Goal: Entertainment & Leisure: Browse casually

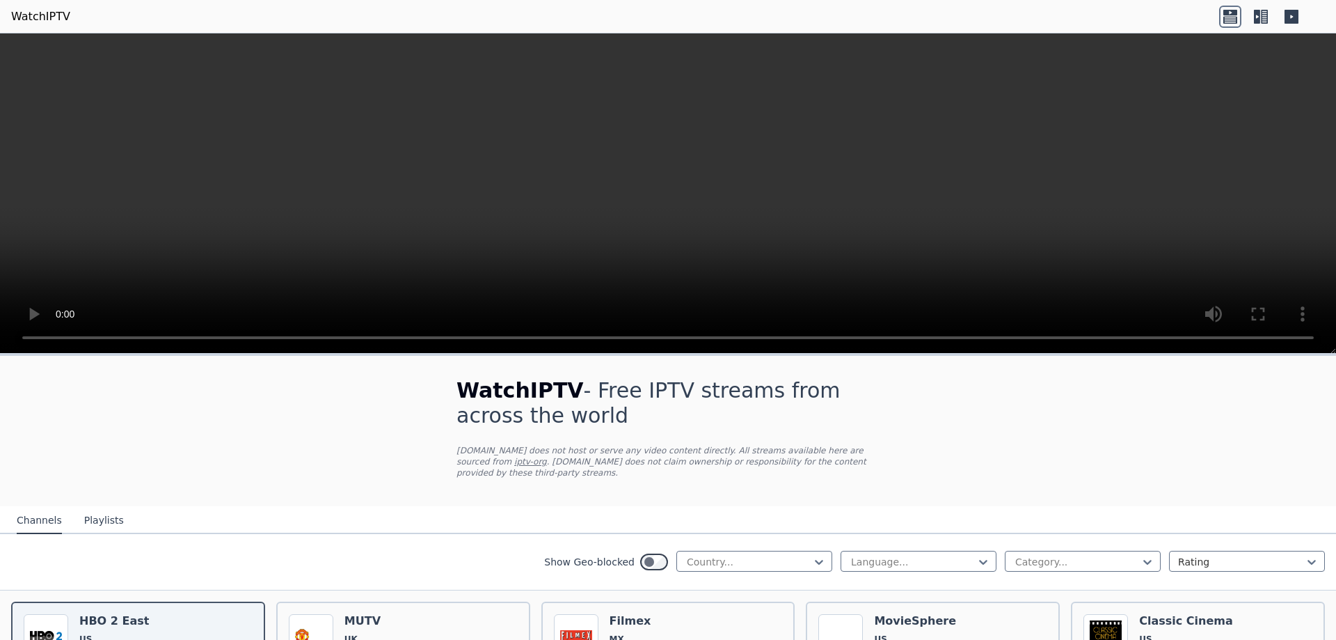
scroll to position [139, 0]
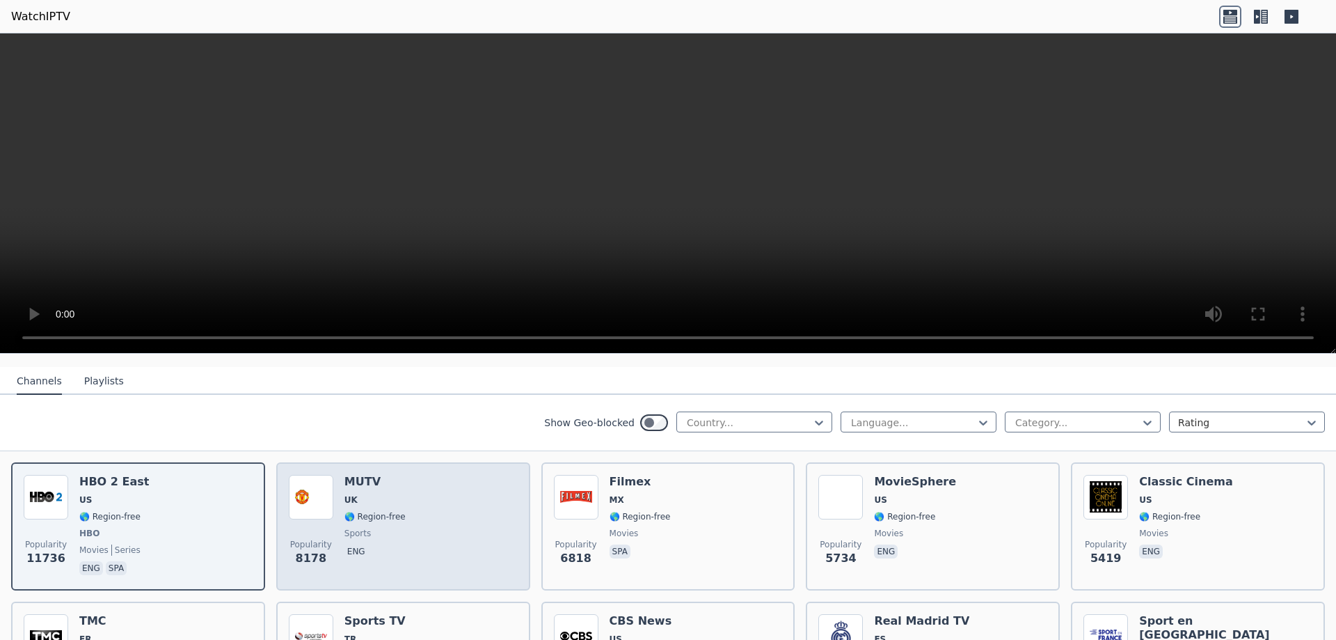
click at [433, 528] on div "Popularity 8178 MUTV UK 🌎 Region-free sports eng" at bounding box center [403, 526] width 229 height 103
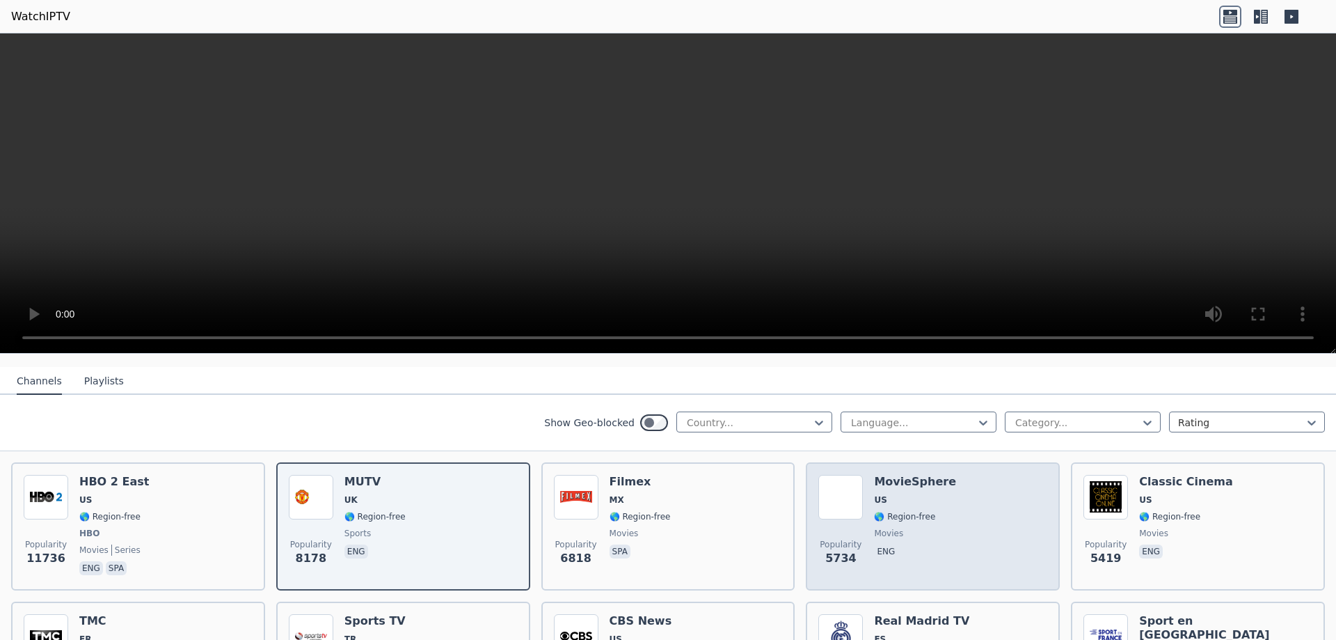
click at [989, 535] on div "Popularity 5734 MovieSphere US 🌎 Region-free movies eng" at bounding box center [932, 526] width 229 height 103
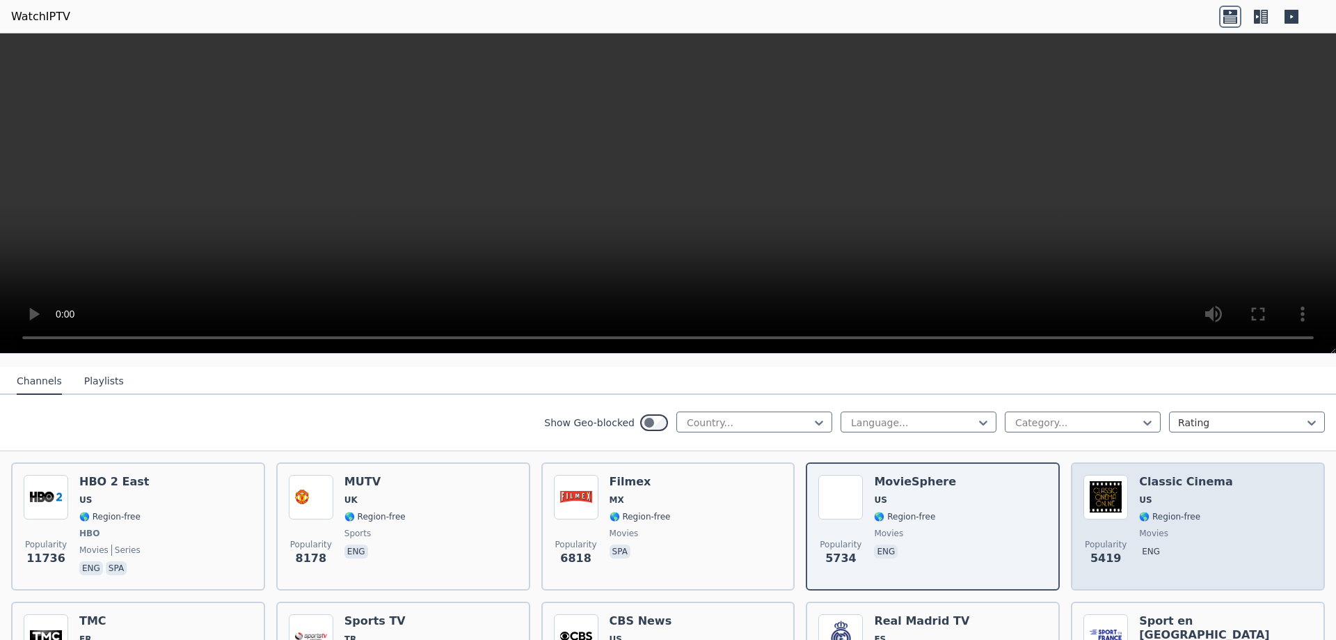
click at [1207, 520] on div "Popularity 5419 Classic Cinema US 🌎 Region-free movies eng" at bounding box center [1198, 526] width 229 height 103
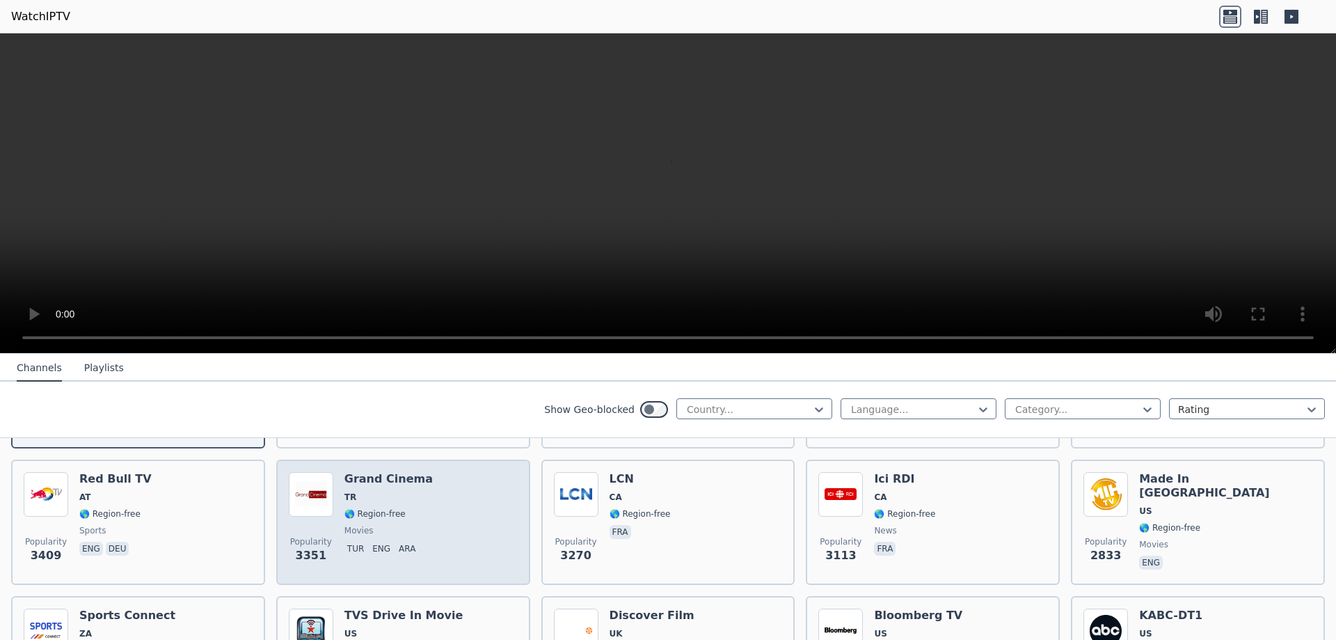
scroll to position [557, 0]
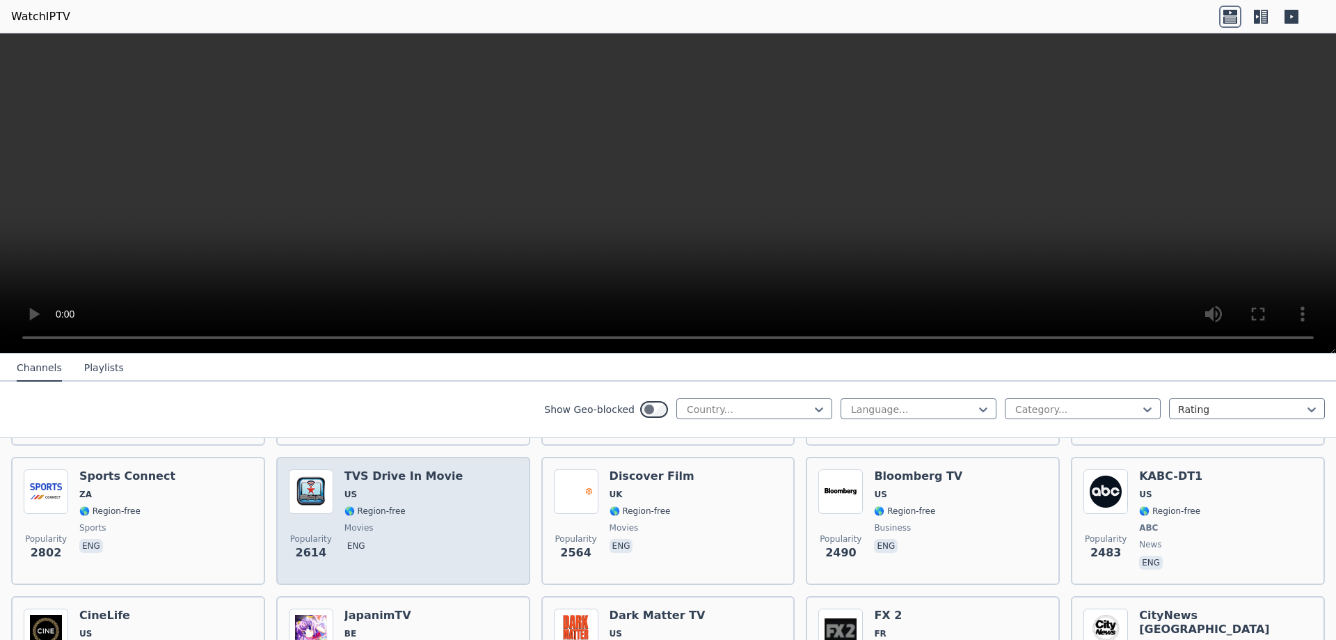
click at [451, 529] on div "Popularity 2614 TVS Drive In Movie US 🌎 Region-free movies eng" at bounding box center [403, 520] width 229 height 103
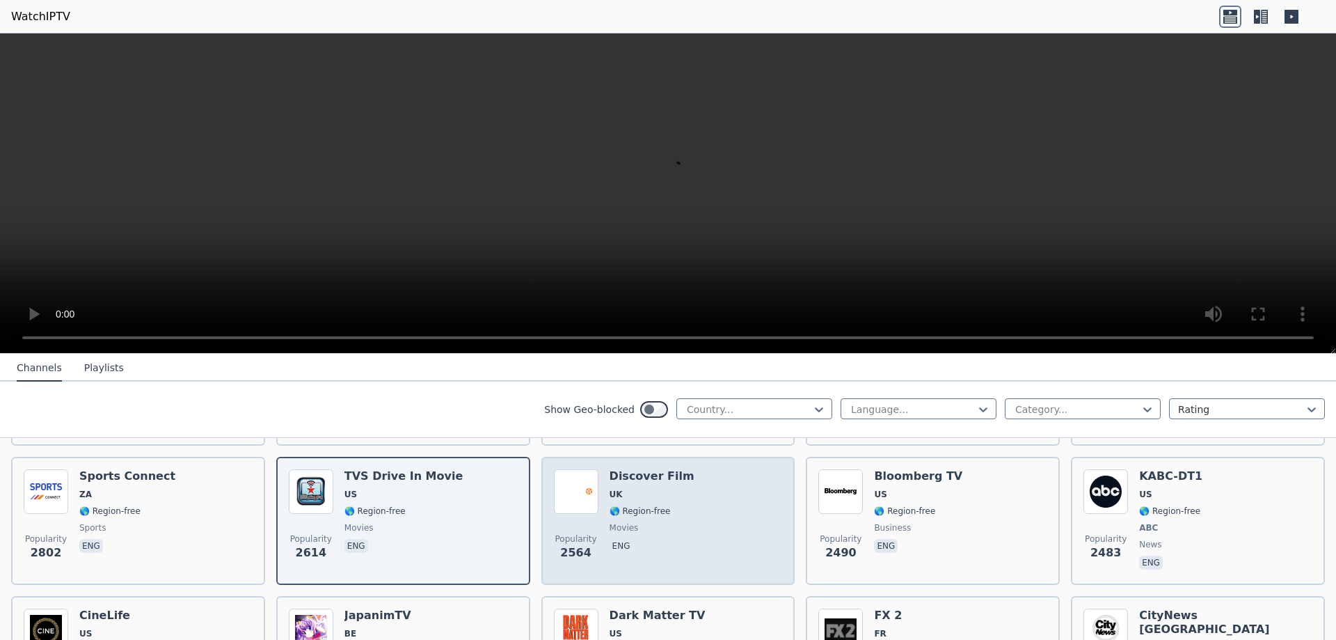
scroll to position [696, 0]
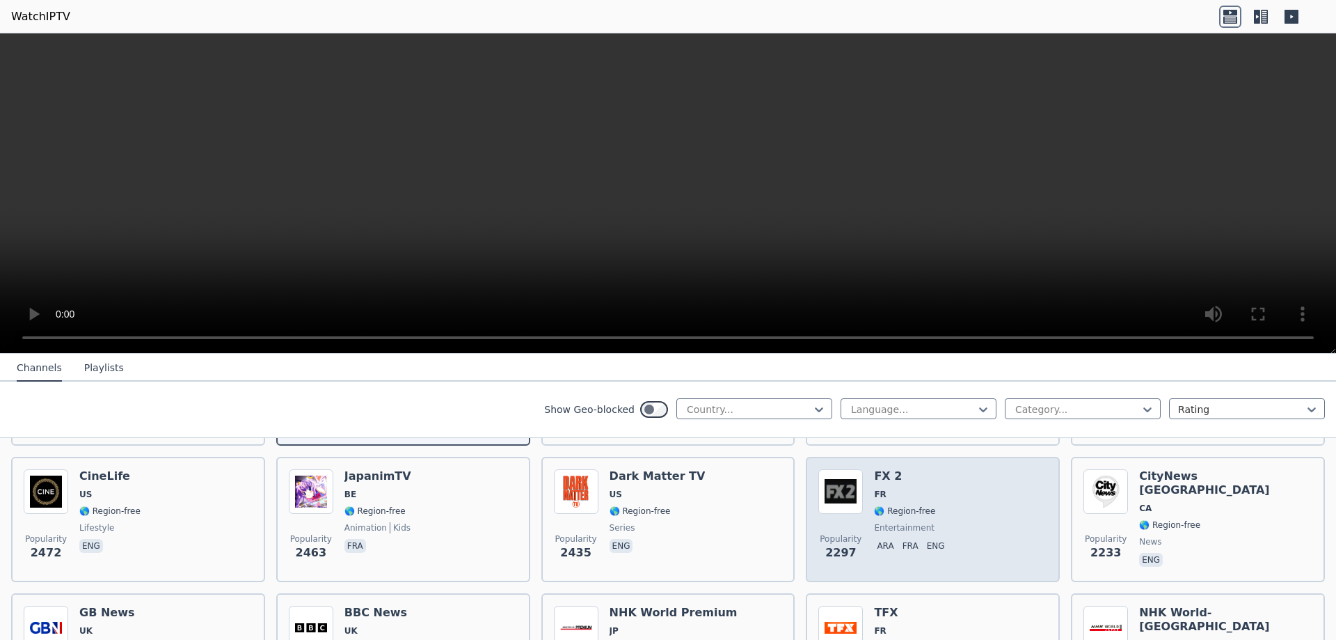
click at [960, 485] on div "Popularity 2297 FX 2 FR 🌎 Region-free entertainment ara fra eng" at bounding box center [932, 519] width 229 height 100
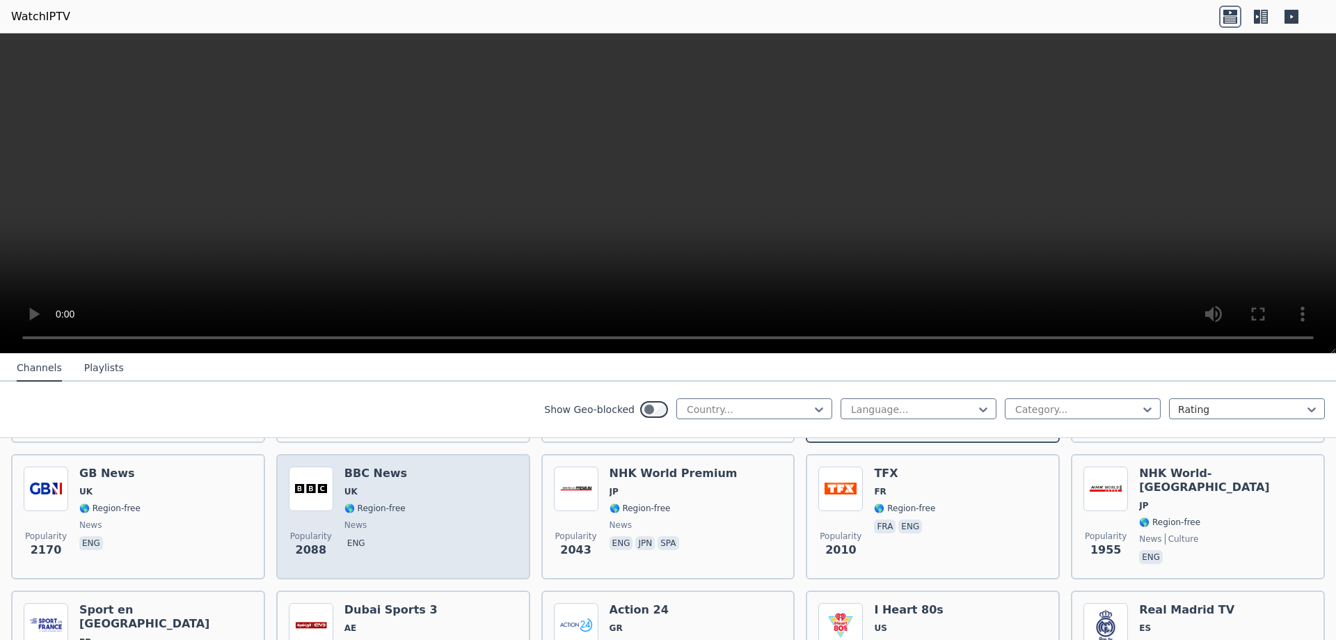
click at [408, 516] on div "Popularity 2088 BBC News UK 🌎 Region-free news eng" at bounding box center [403, 516] width 229 height 100
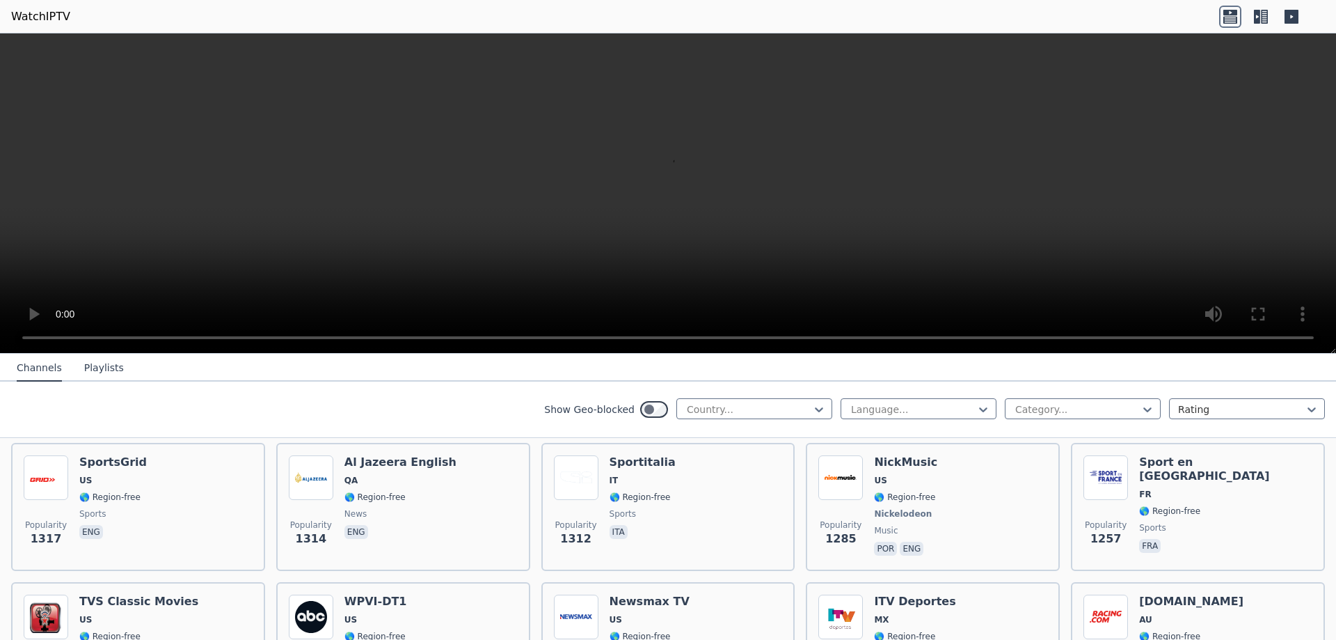
scroll to position [1810, 0]
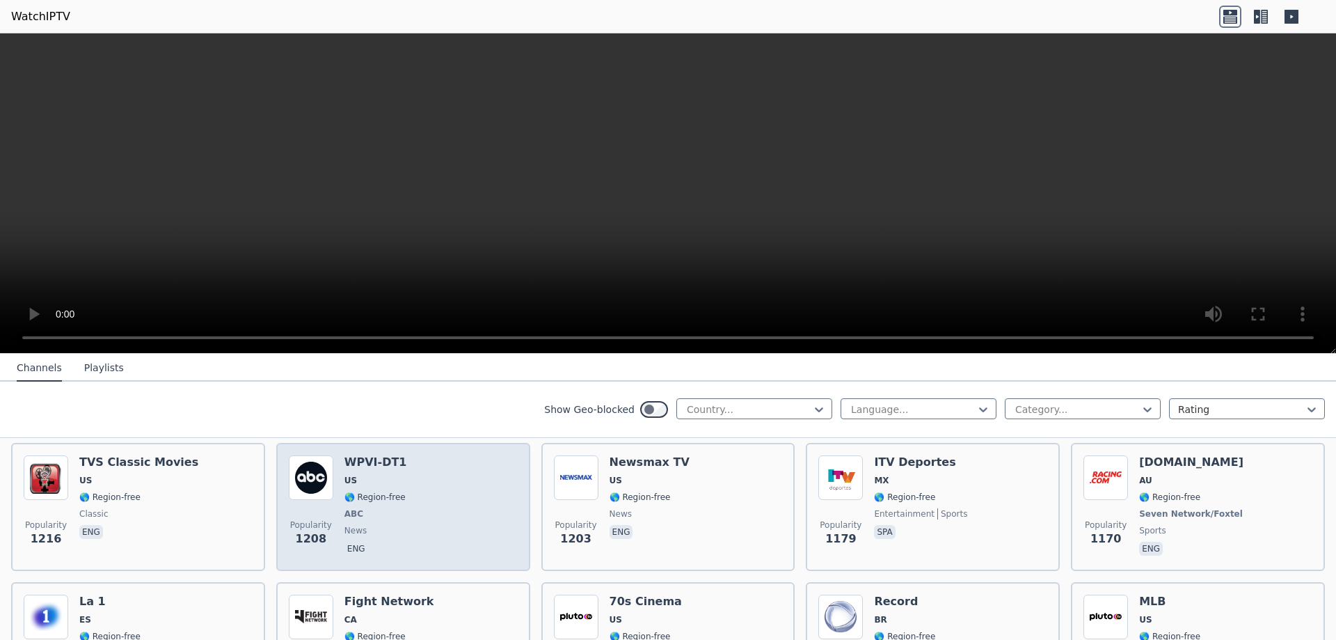
click at [435, 511] on div "Popularity 1208 WPVI-DT1 US 🌎 Region-free ABC news eng" at bounding box center [403, 506] width 229 height 103
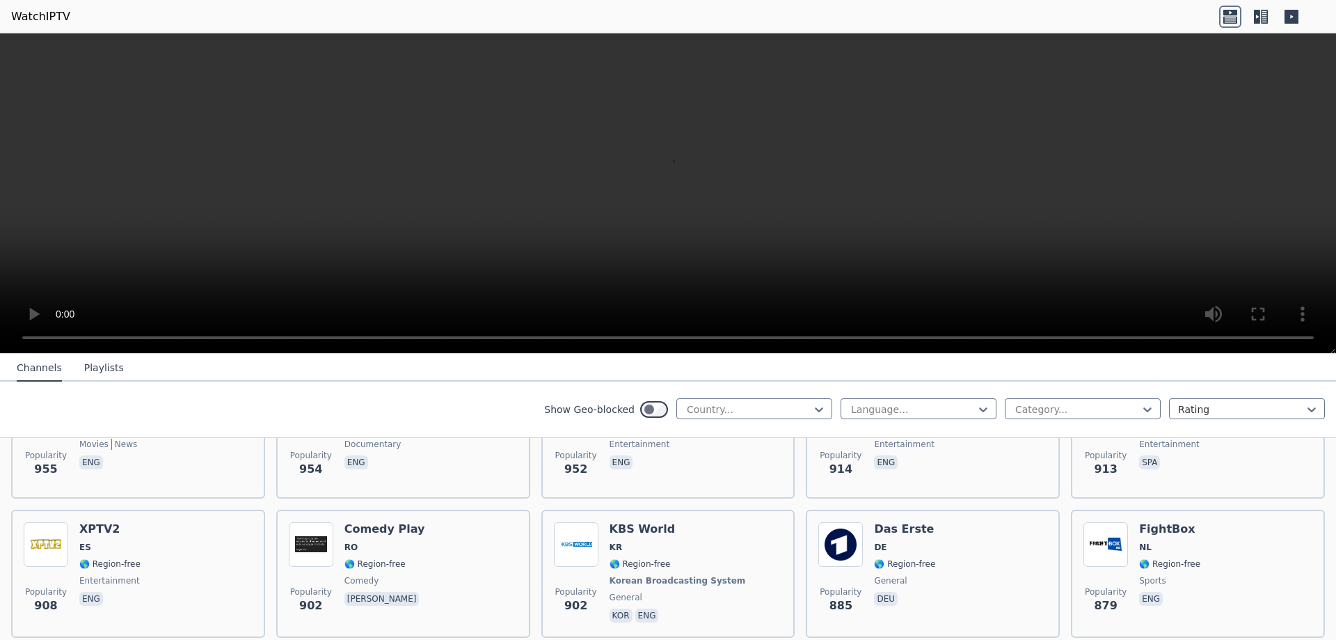
scroll to position [2854, 0]
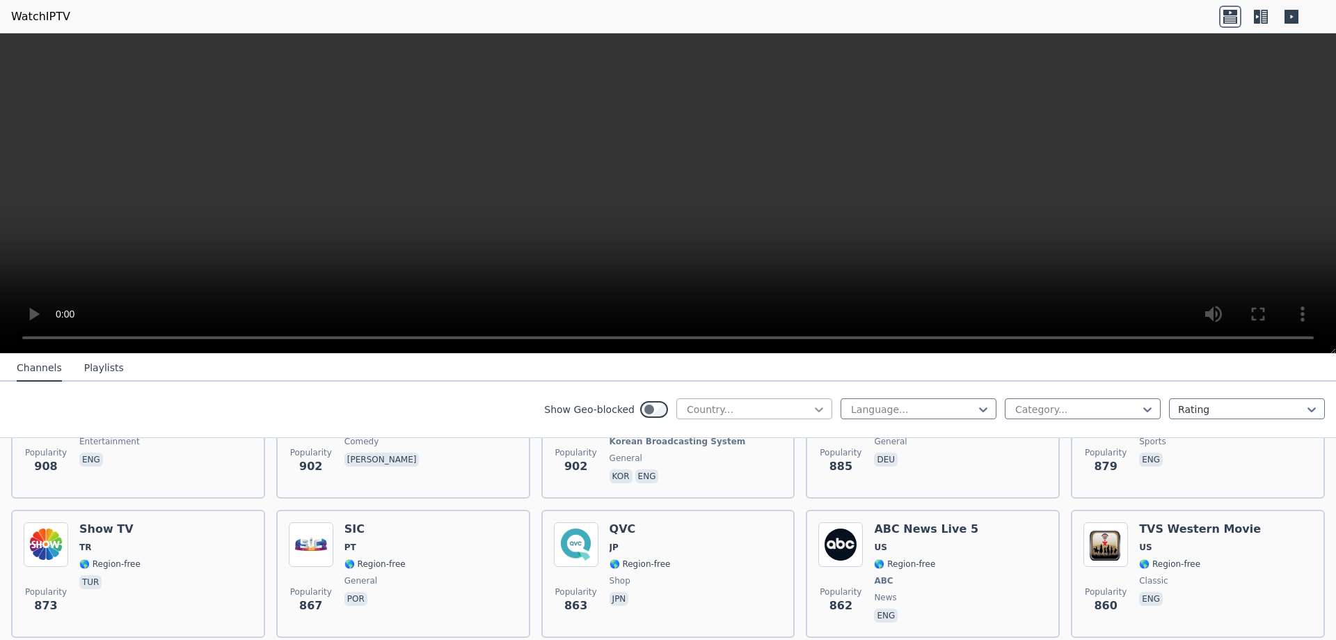
click at [815, 409] on icon at bounding box center [819, 409] width 8 height 5
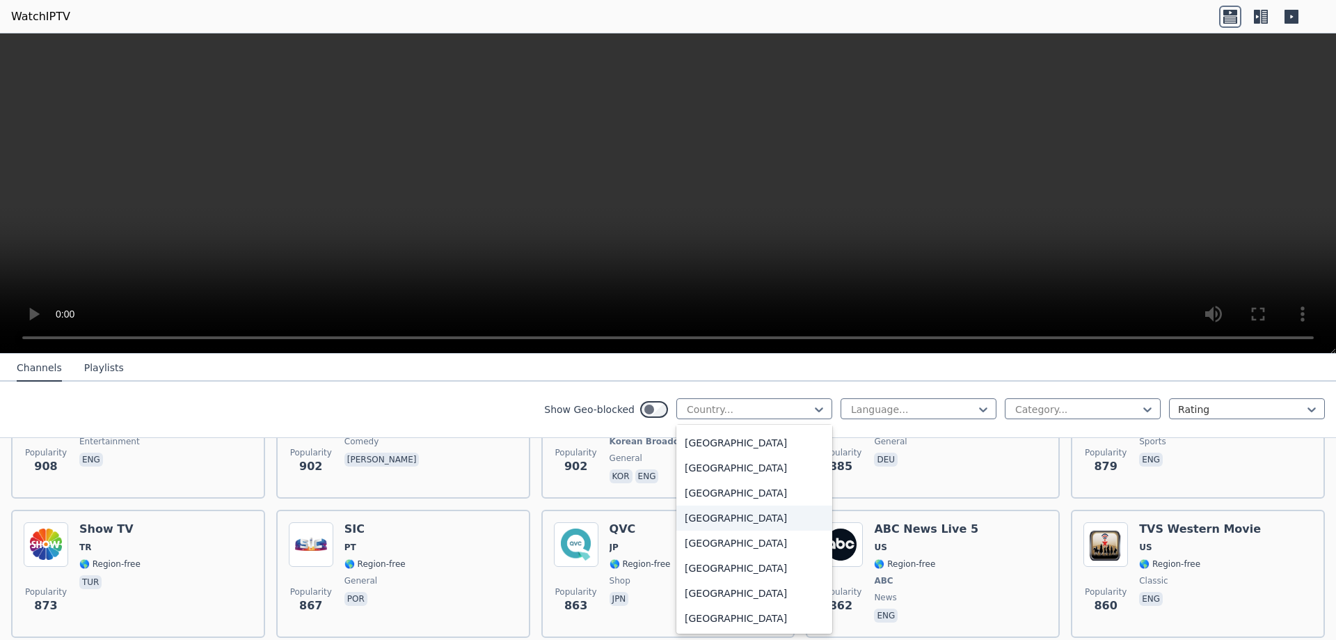
scroll to position [4833, 0]
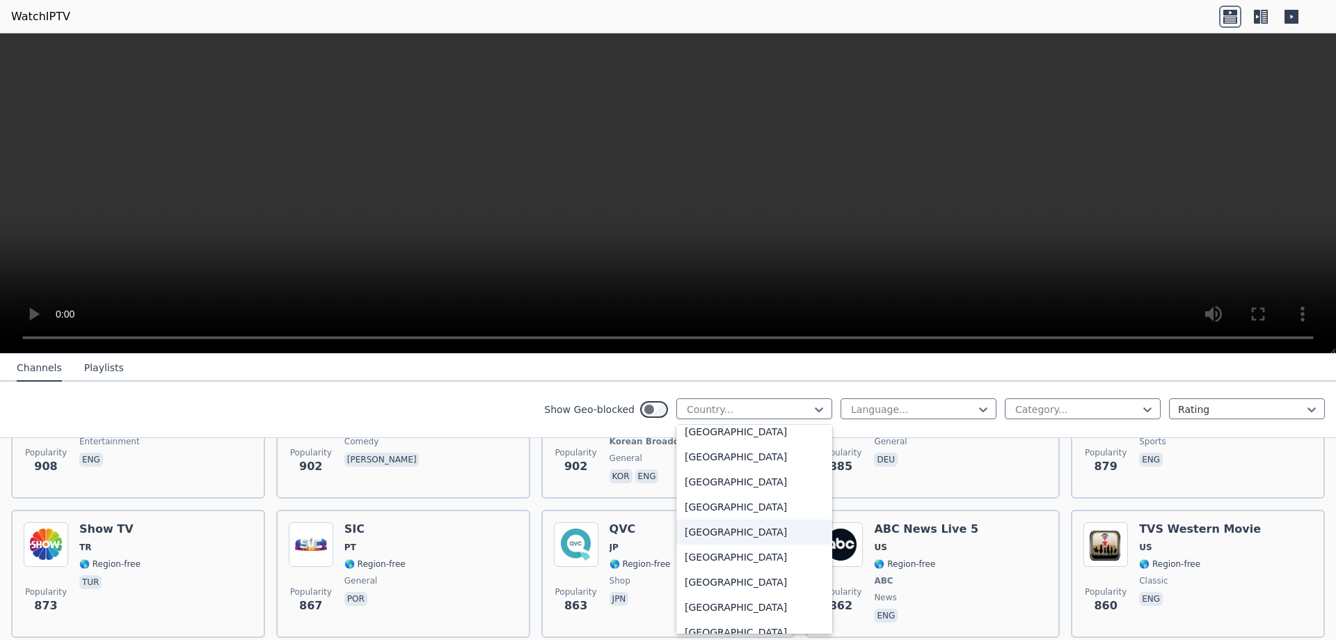
click at [706, 525] on div "[GEOGRAPHIC_DATA]" at bounding box center [755, 531] width 156 height 25
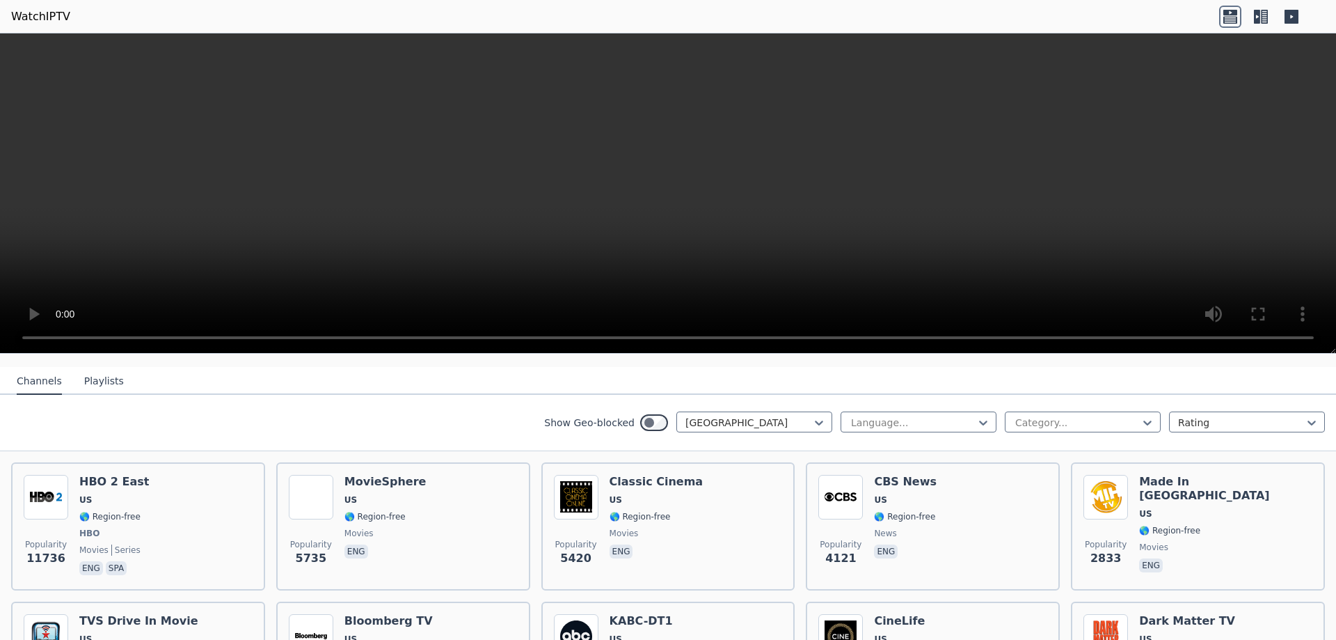
scroll to position [209, 0]
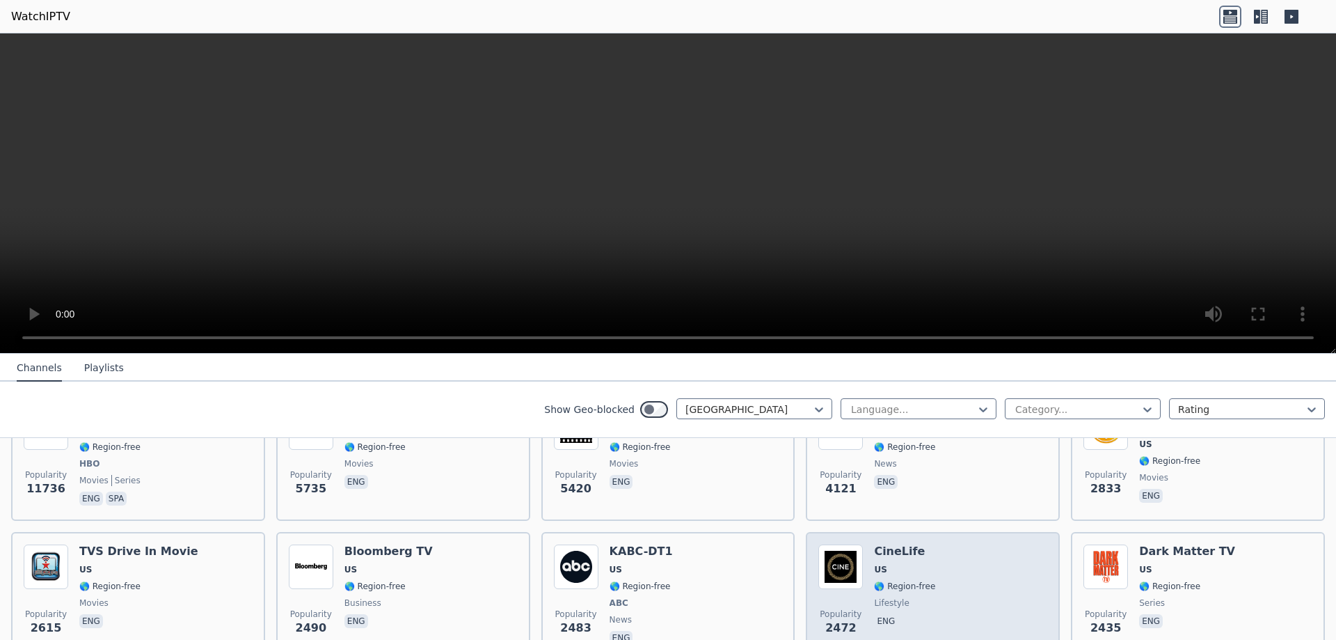
click at [993, 546] on div "Popularity 2472 CineLife US 🌎 Region-free lifestyle eng" at bounding box center [932, 595] width 229 height 103
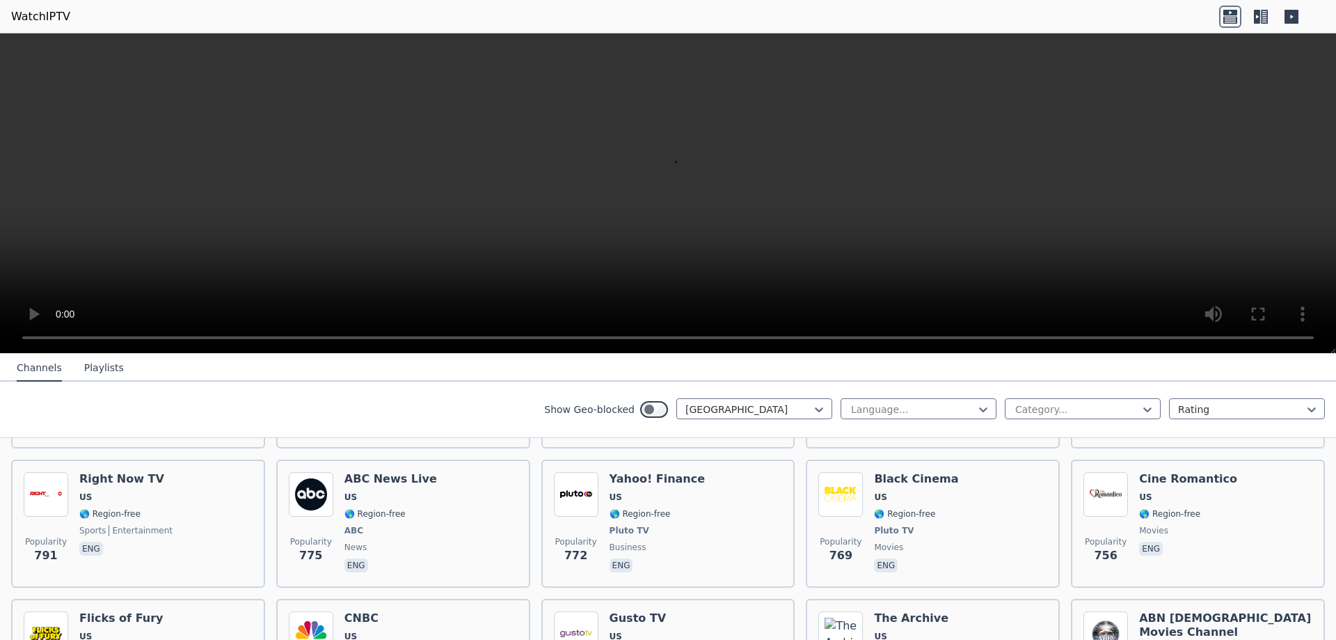
scroll to position [1322, 0]
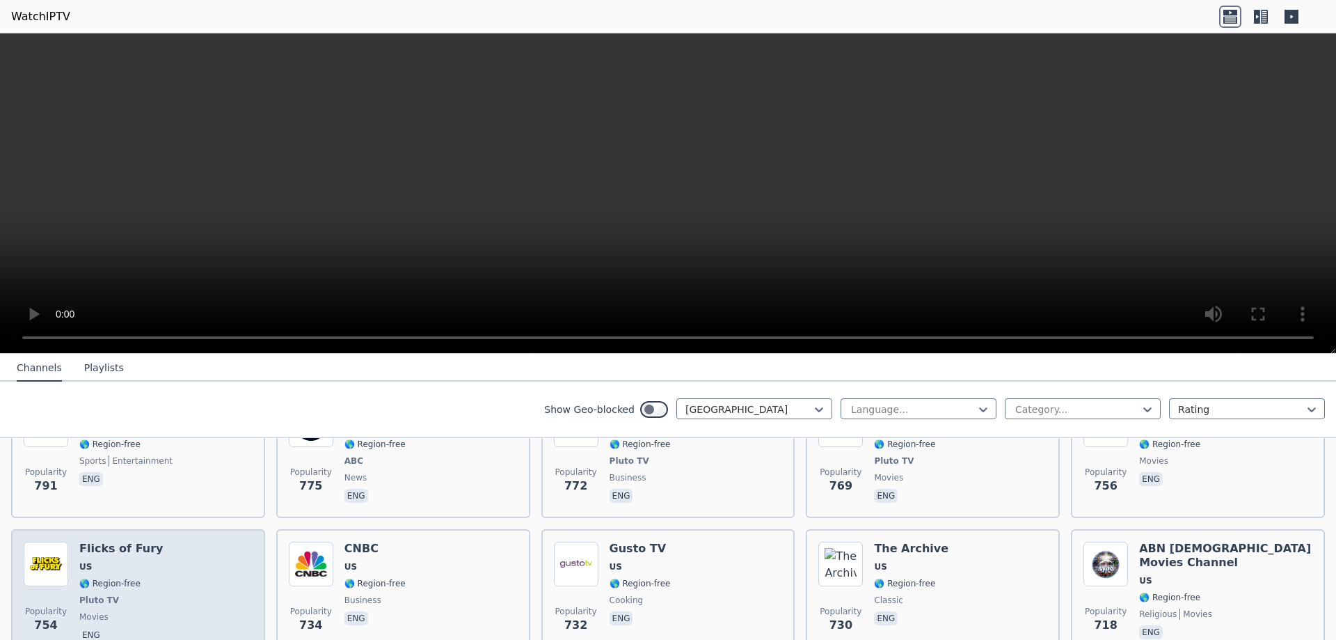
click at [204, 610] on div "Popularity 754 Flicks of Fury US 🌎 Region-free Pluto TV movies eng" at bounding box center [138, 592] width 229 height 103
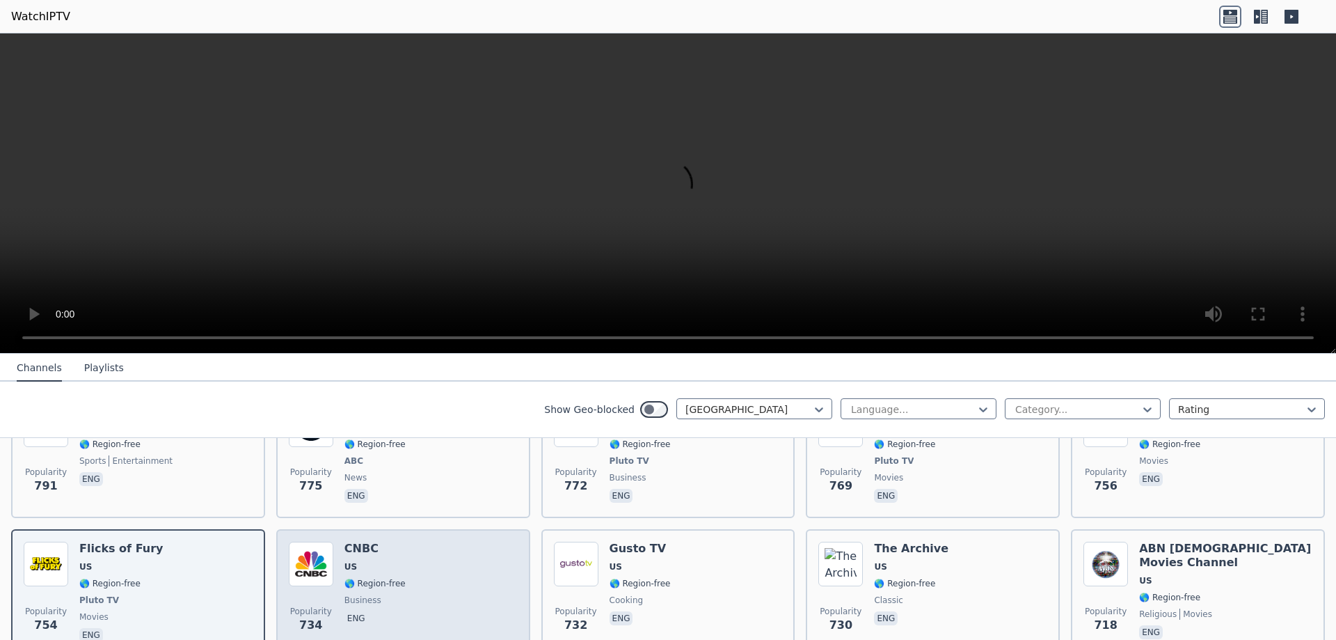
scroll to position [1462, 0]
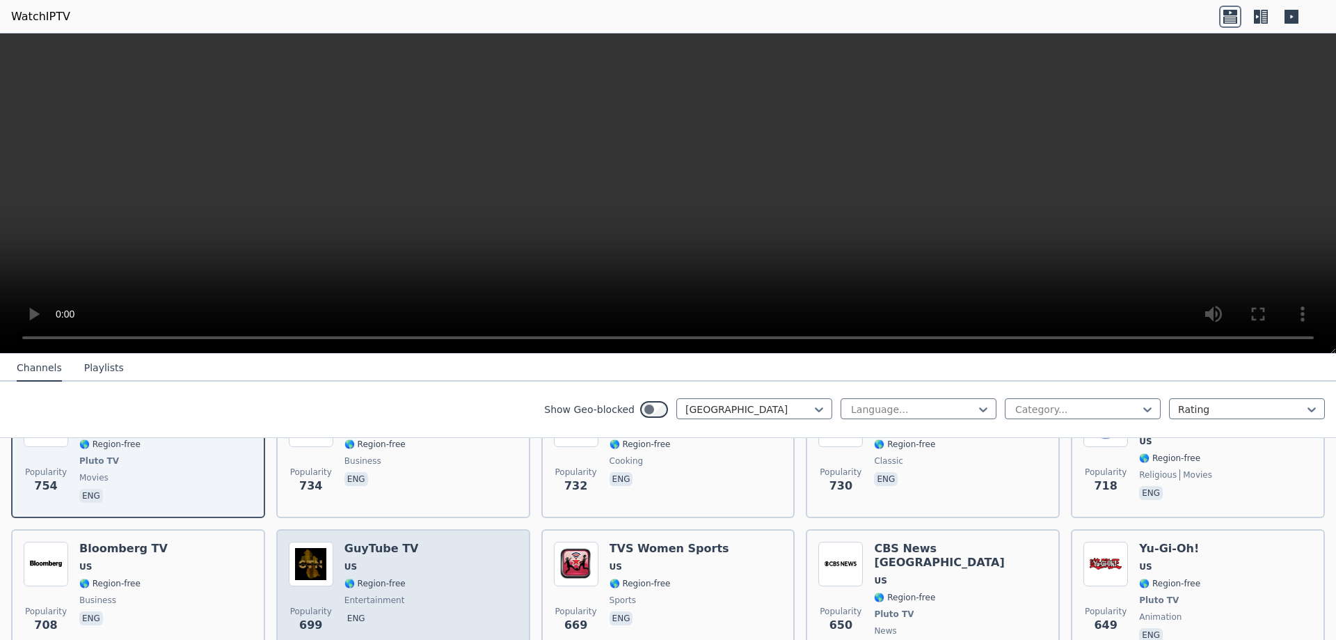
click at [465, 587] on div "Popularity 699 GuyTube TV US 🌎 Region-free entertainment eng" at bounding box center [403, 599] width 229 height 117
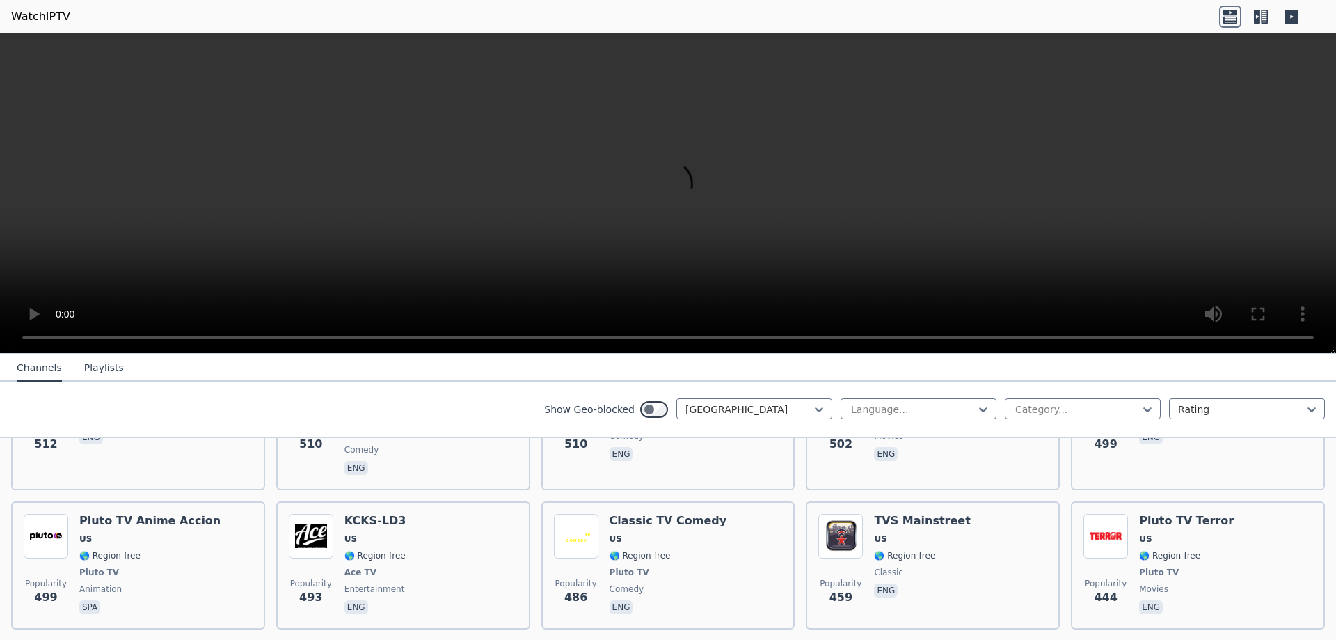
scroll to position [2297, 0]
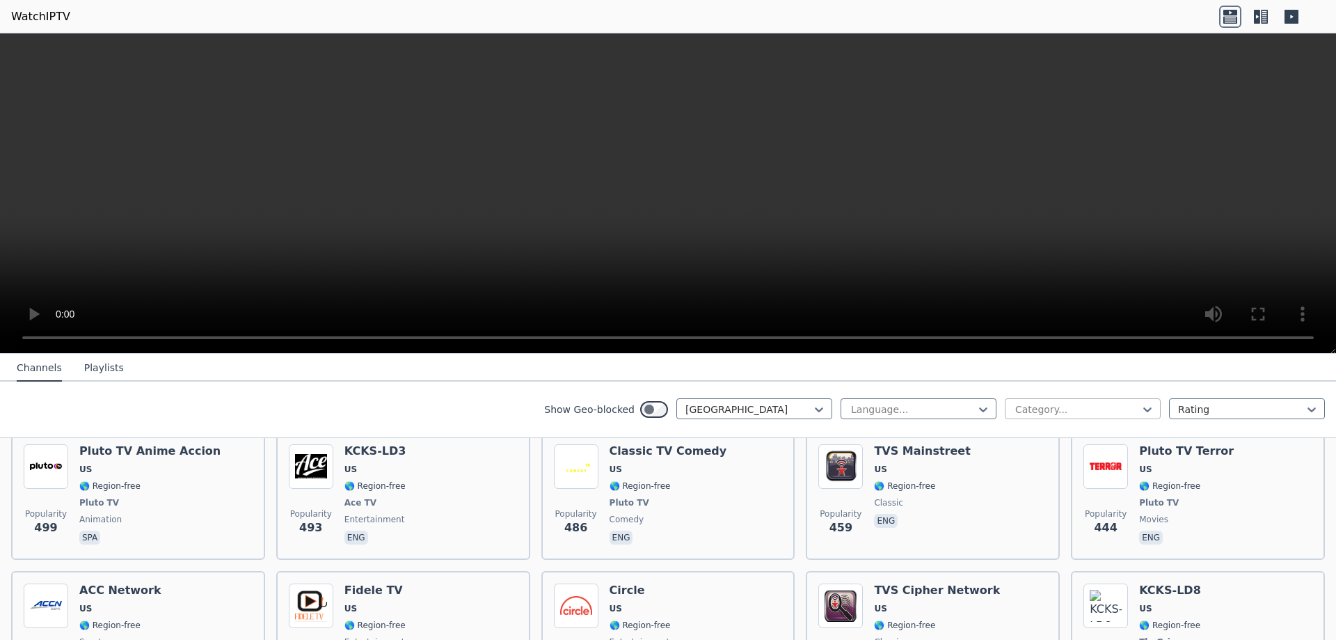
click at [1095, 413] on div at bounding box center [1077, 409] width 127 height 14
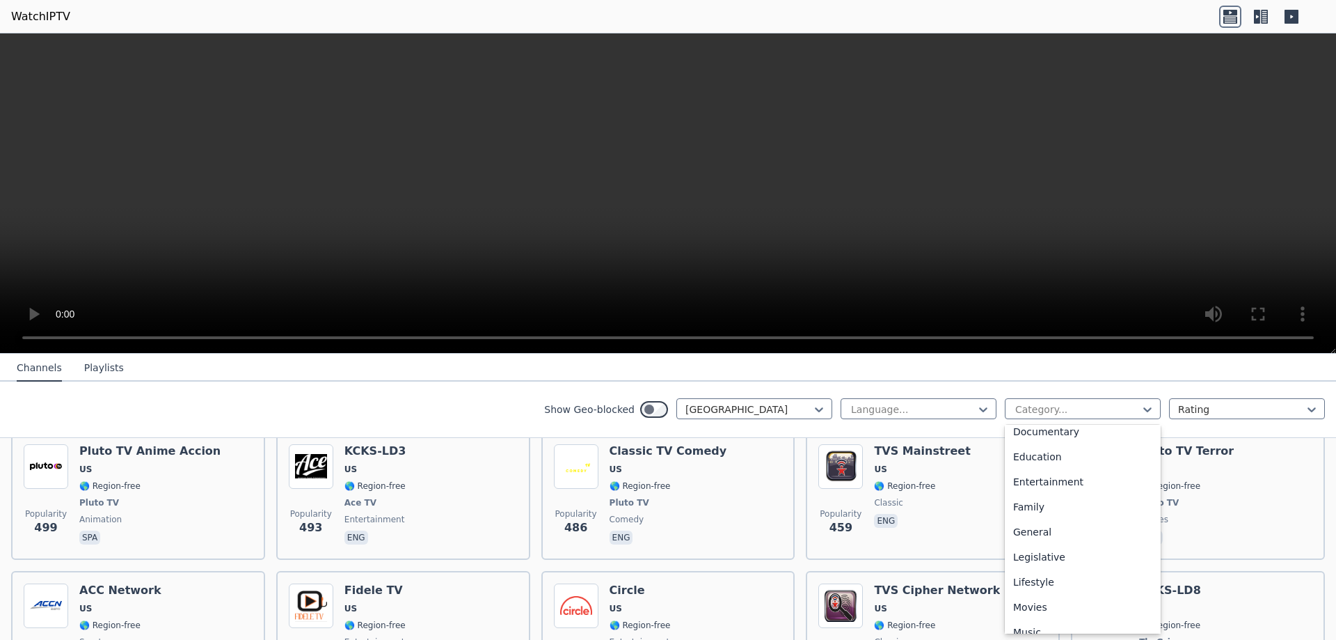
scroll to position [348, 0]
click at [1039, 461] on div "Movies" at bounding box center [1083, 467] width 156 height 25
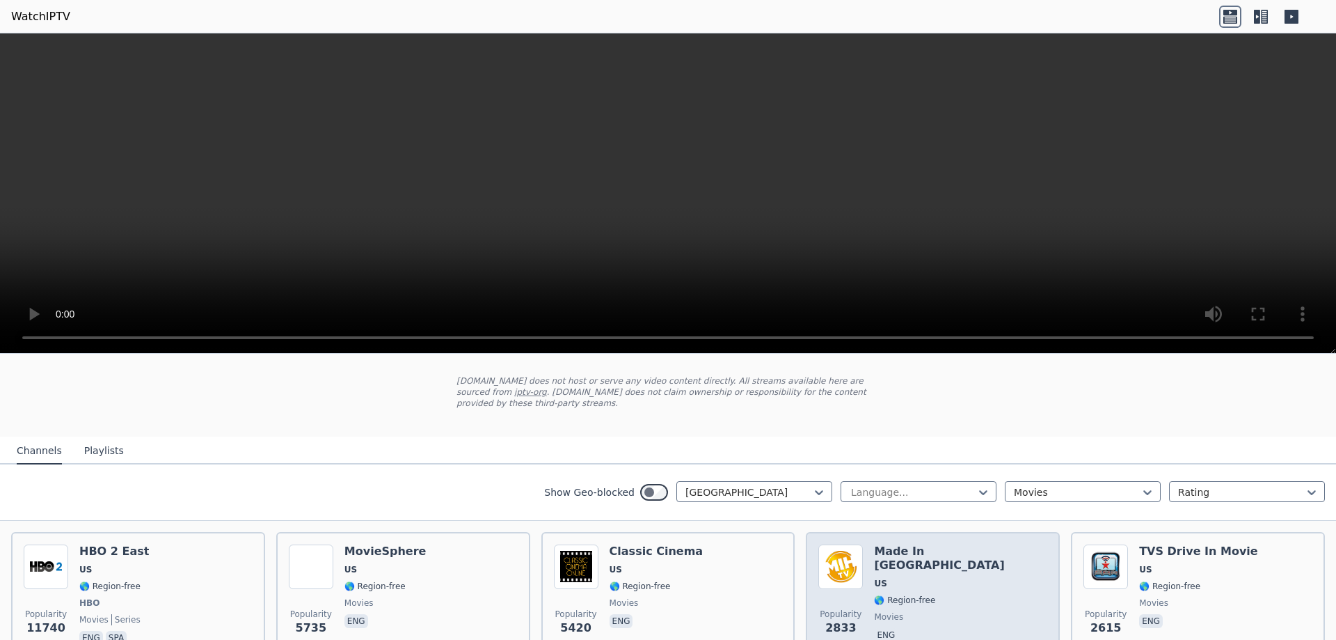
scroll to position [139, 0]
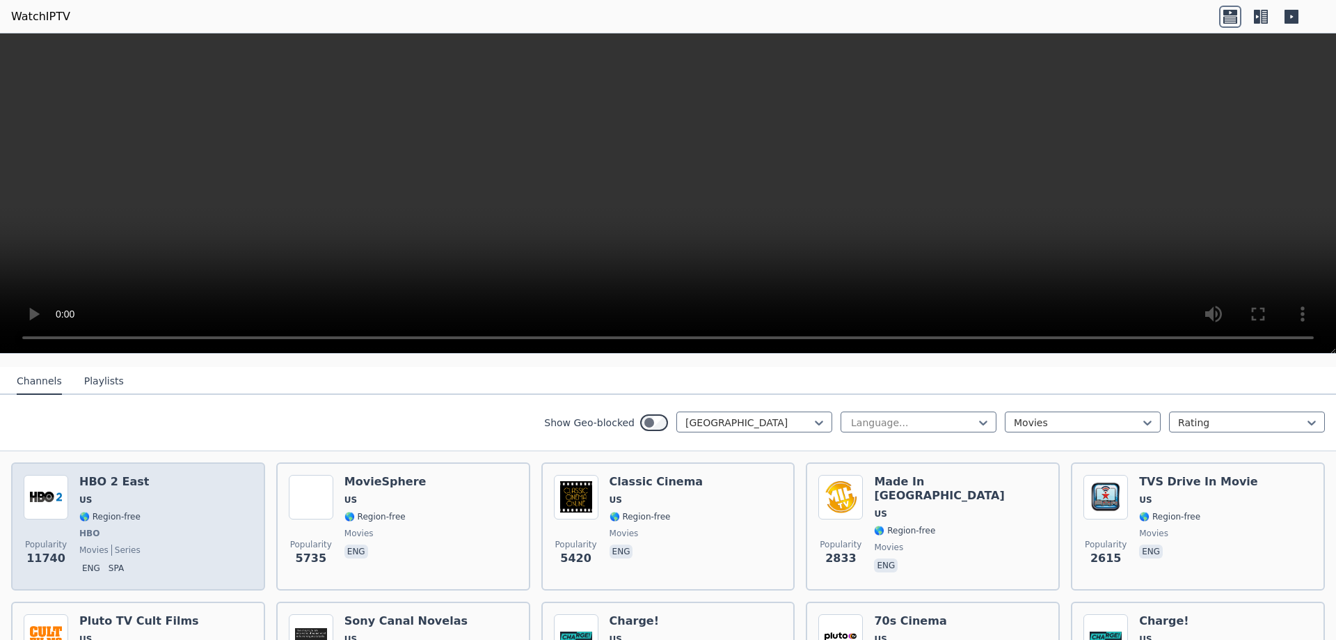
click at [203, 530] on div "Popularity 11740 HBO 2 East US 🌎 Region-free HBO movies series eng spa" at bounding box center [138, 526] width 229 height 103
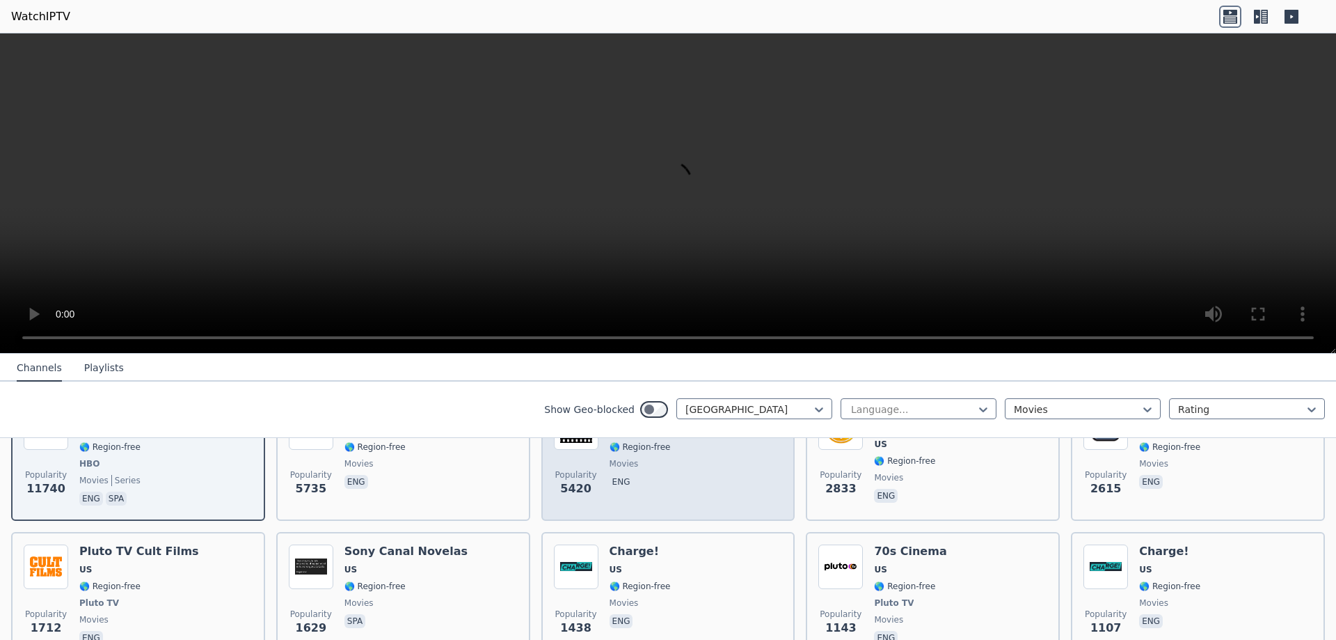
scroll to position [278, 0]
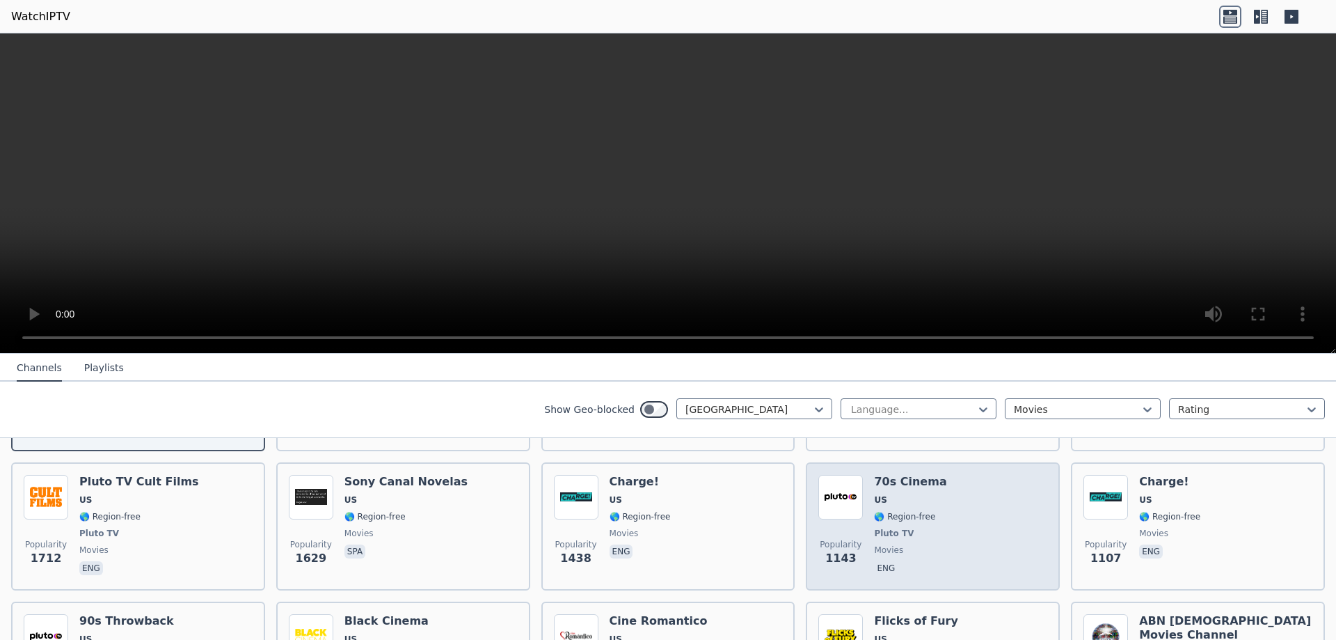
click at [923, 528] on span "Pluto TV" at bounding box center [910, 533] width 72 height 11
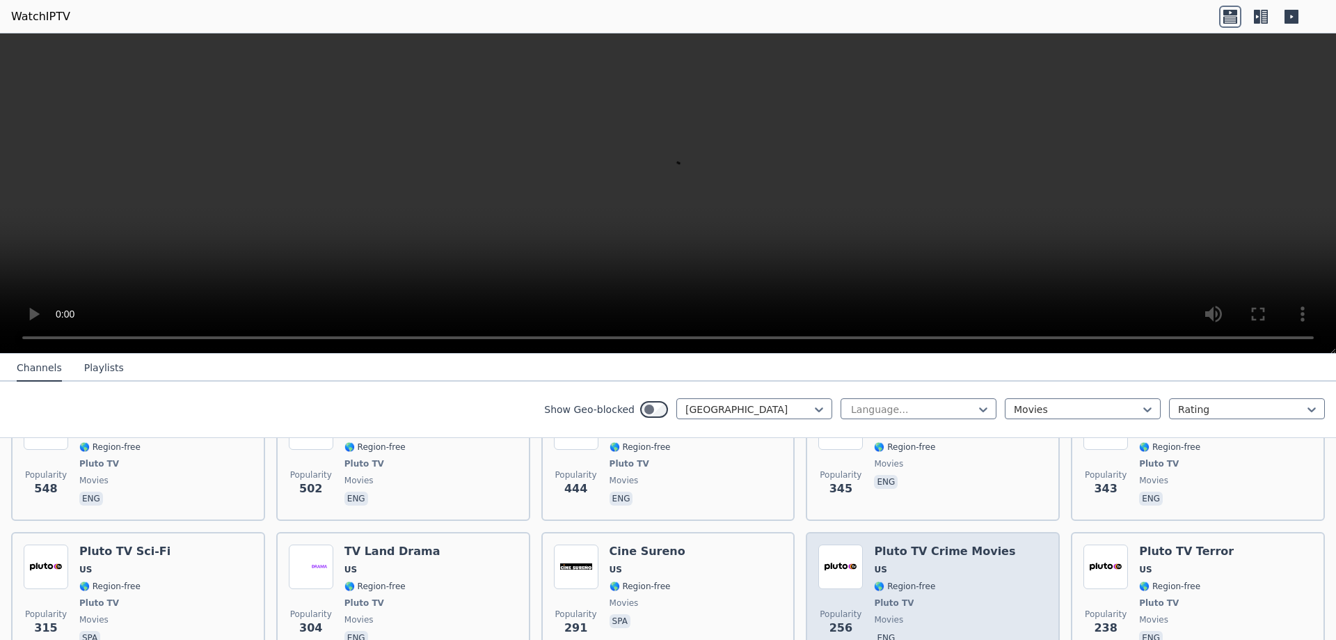
scroll to position [557, 0]
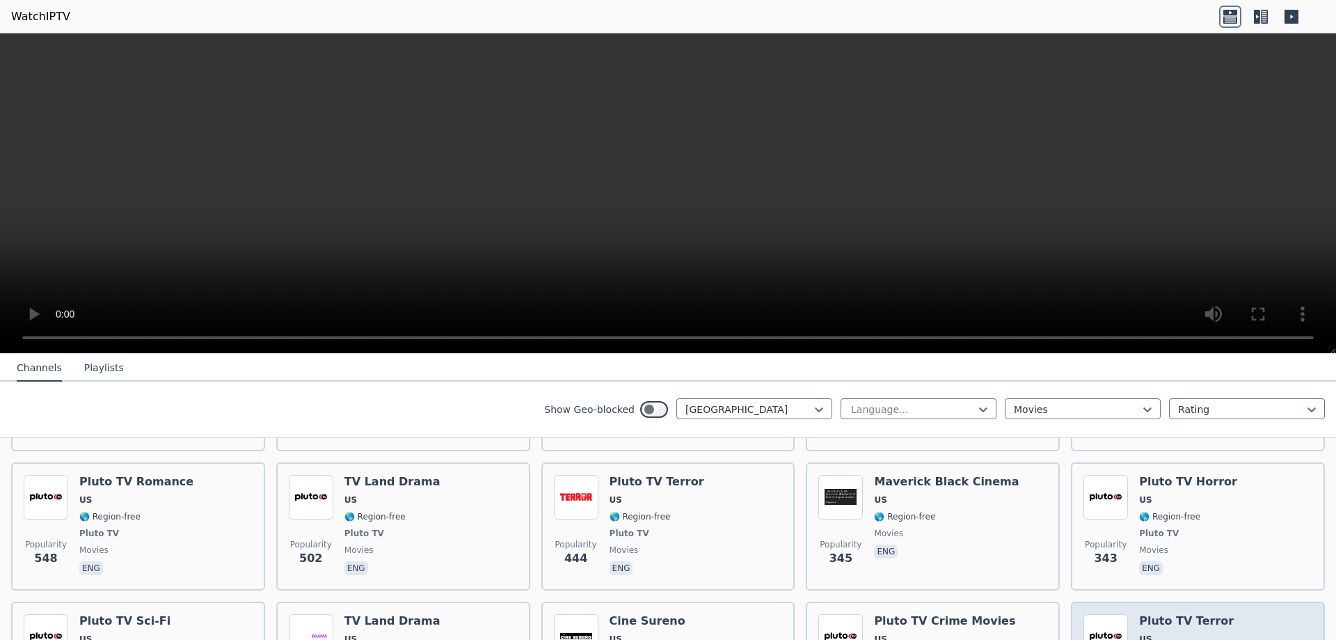
click at [1181, 614] on h6 "Pluto TV Terror" at bounding box center [1186, 621] width 95 height 14
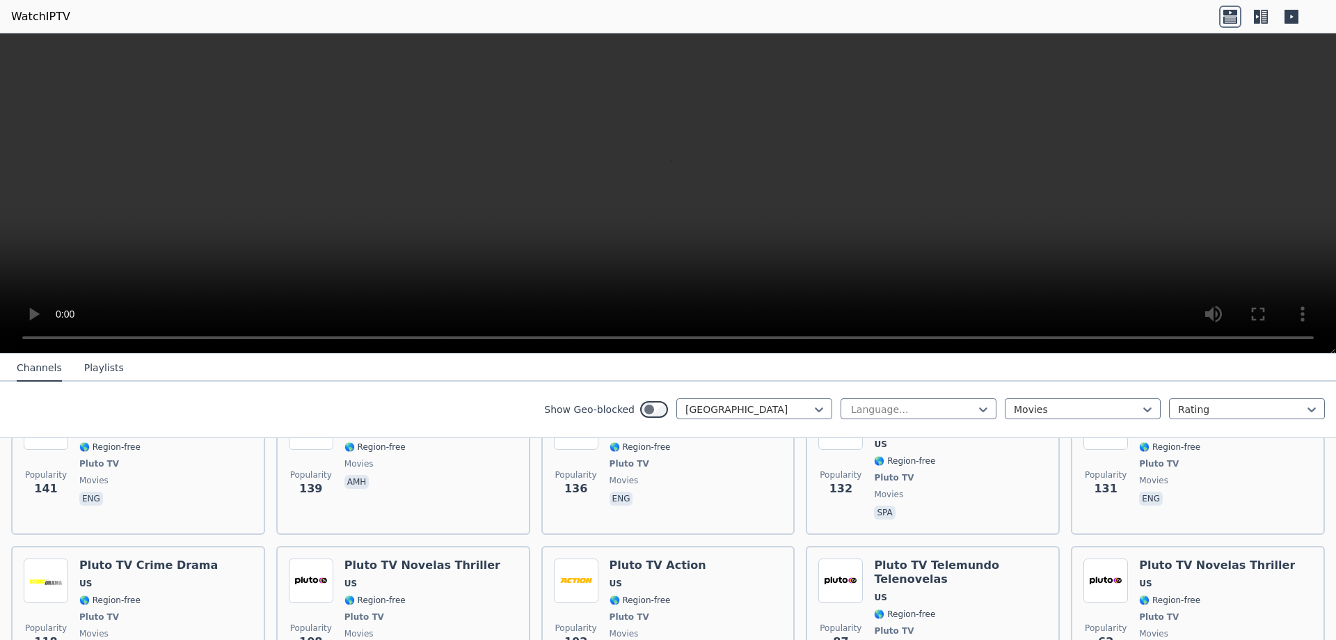
scroll to position [1528, 0]
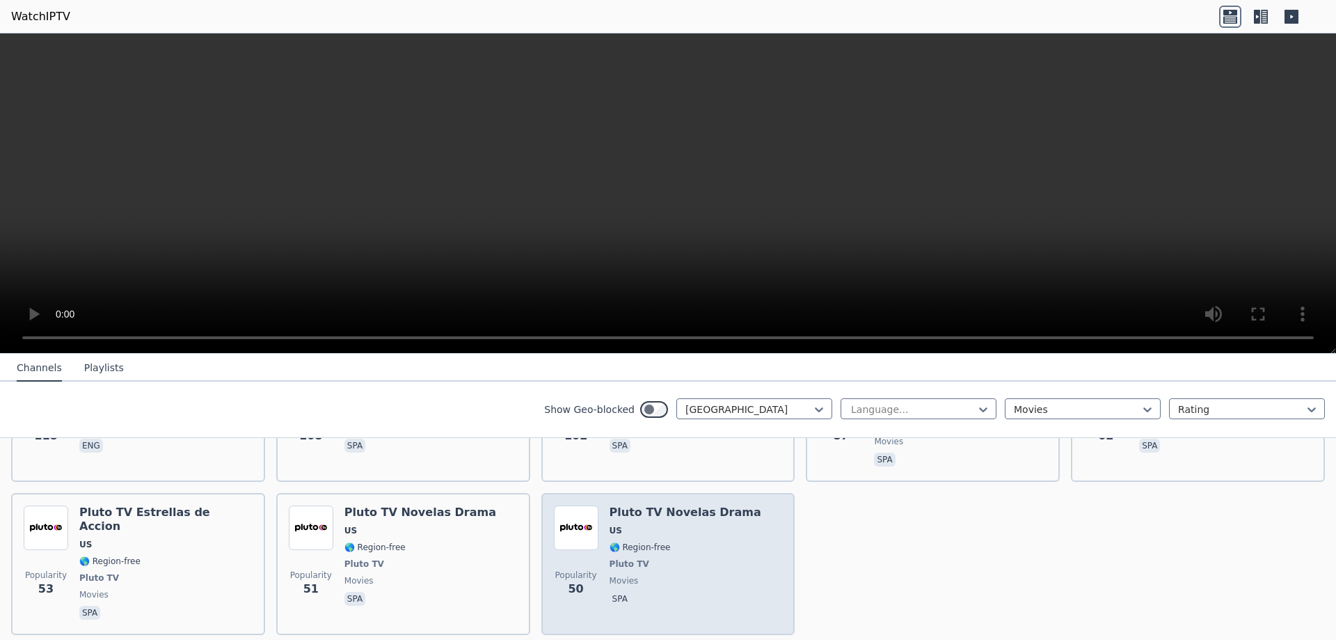
click at [714, 575] on span "movies" at bounding box center [686, 580] width 152 height 11
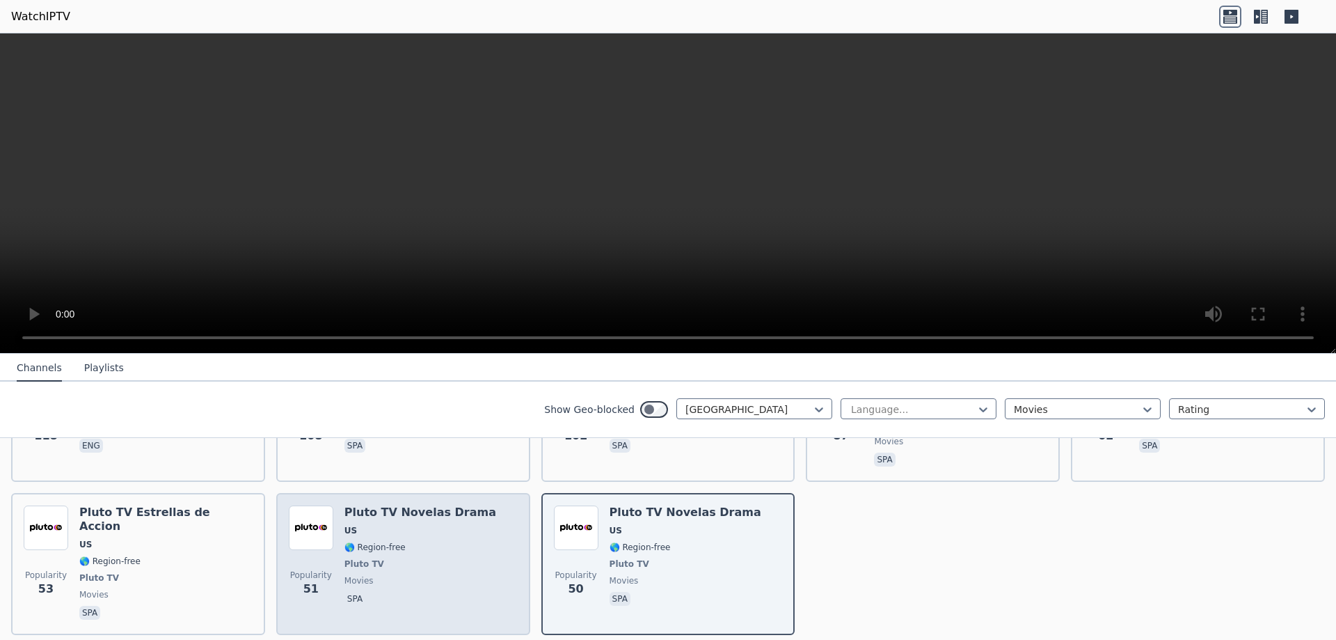
click at [438, 530] on div "Pluto TV Novelas Drama US 🌎 Region-free Pluto TV movies spa" at bounding box center [421, 563] width 152 height 117
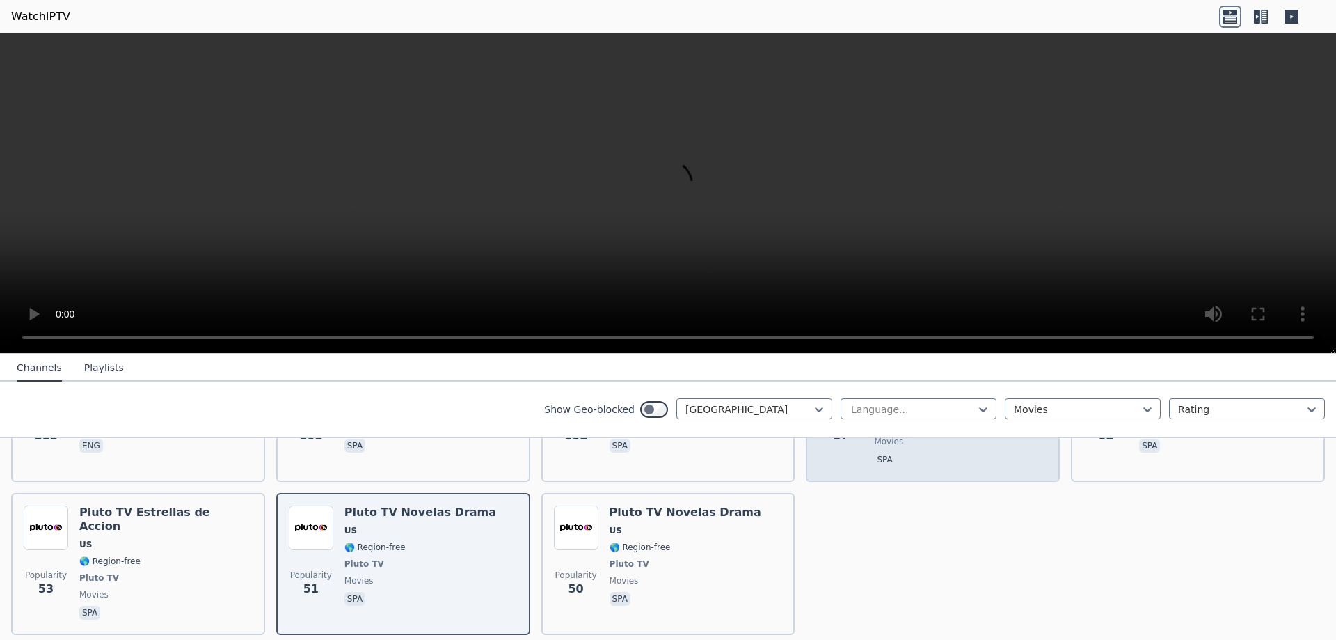
scroll to position [1320, 0]
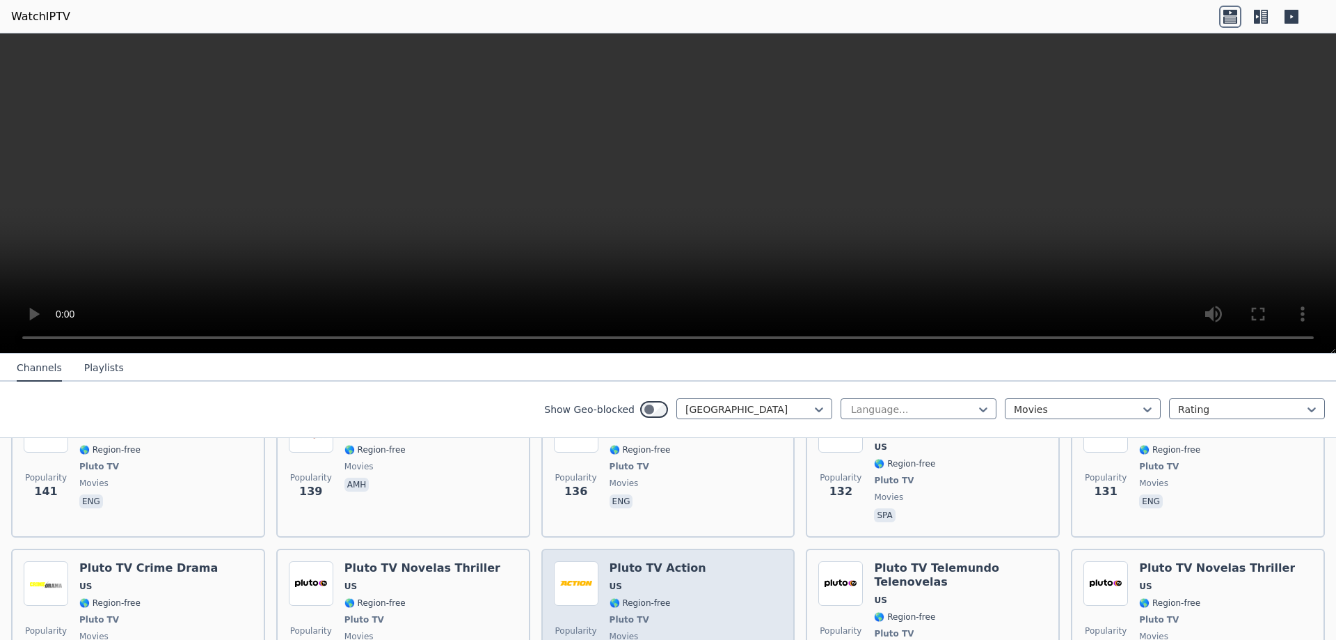
click at [711, 589] on div "Popularity 102 Pluto TV Action US 🌎 Region-free Pluto TV movies spa" at bounding box center [668, 619] width 229 height 117
